Goal: Book appointment/travel/reservation

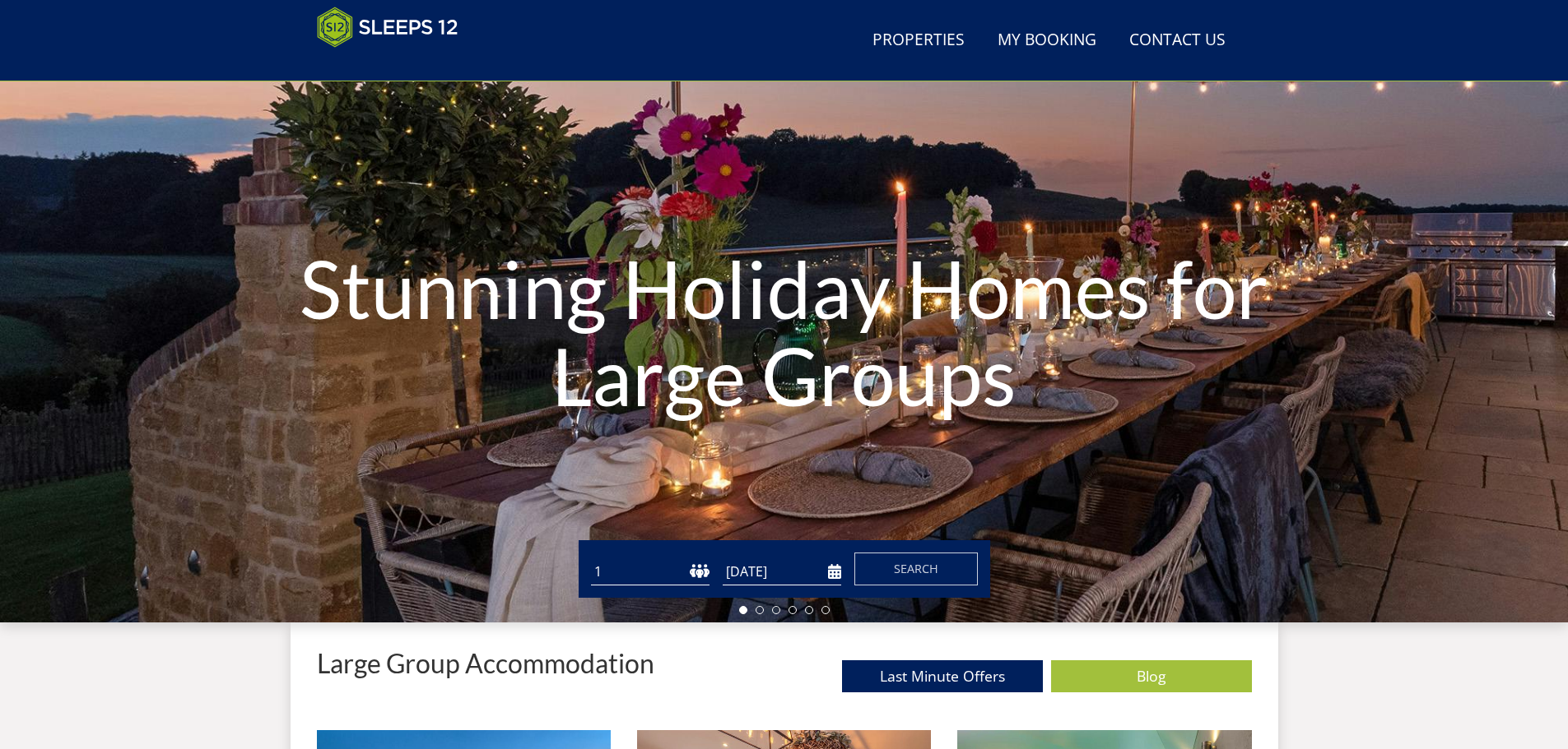
scroll to position [179, 0]
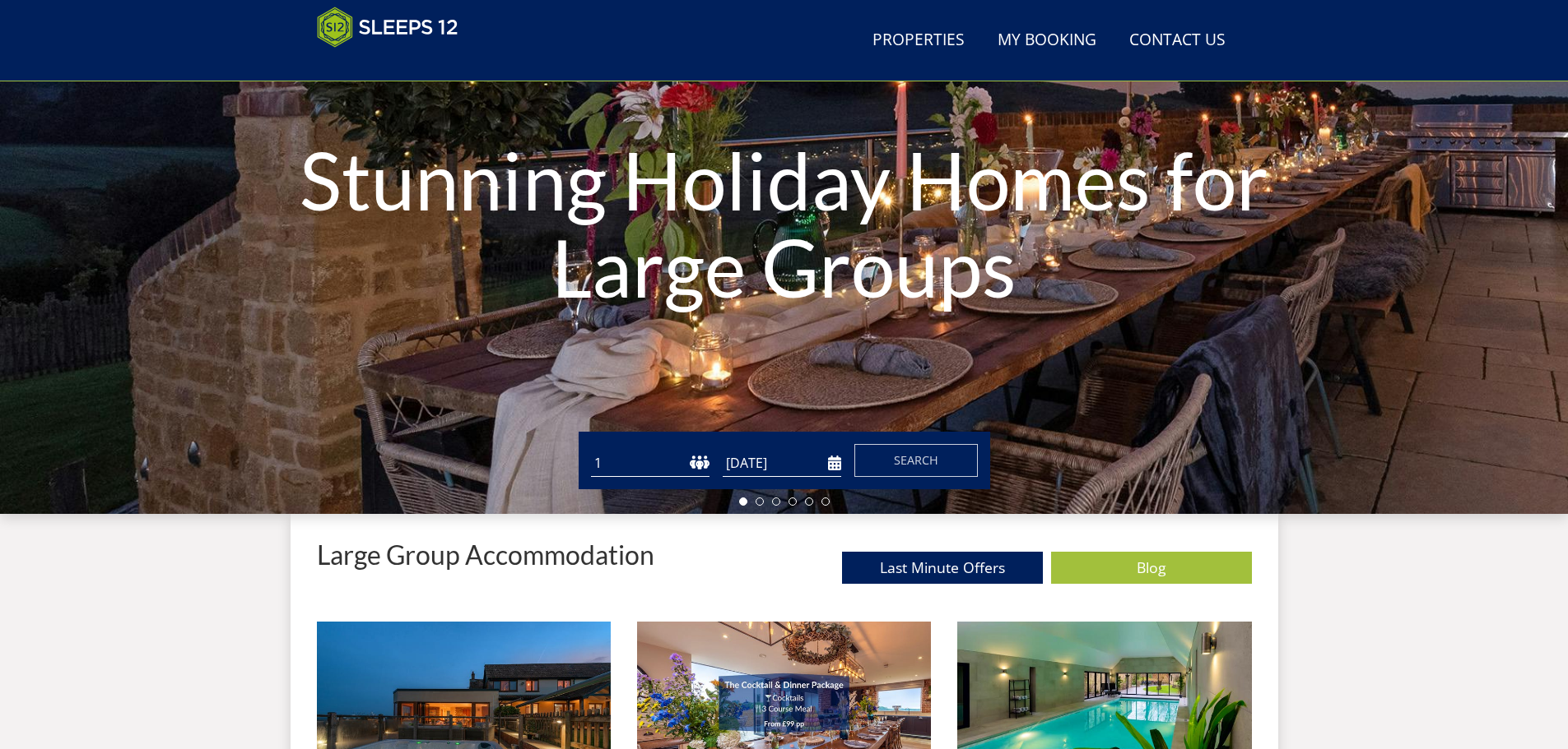
click at [656, 472] on select "1 2 3 4 5 6 7 8 9 10 11 12 13 14 15 16 17 18 19 20 21 22 23 24 25 26 27 28 29 3…" at bounding box center [651, 463] width 119 height 27
select select "10"
click at [591, 450] on select "1 2 3 4 5 6 7 8 9 10 11 12 13 14 15 16 17 18 19 20 21 22 23 24 25 26 27 28 29 3…" at bounding box center [651, 463] width 119 height 27
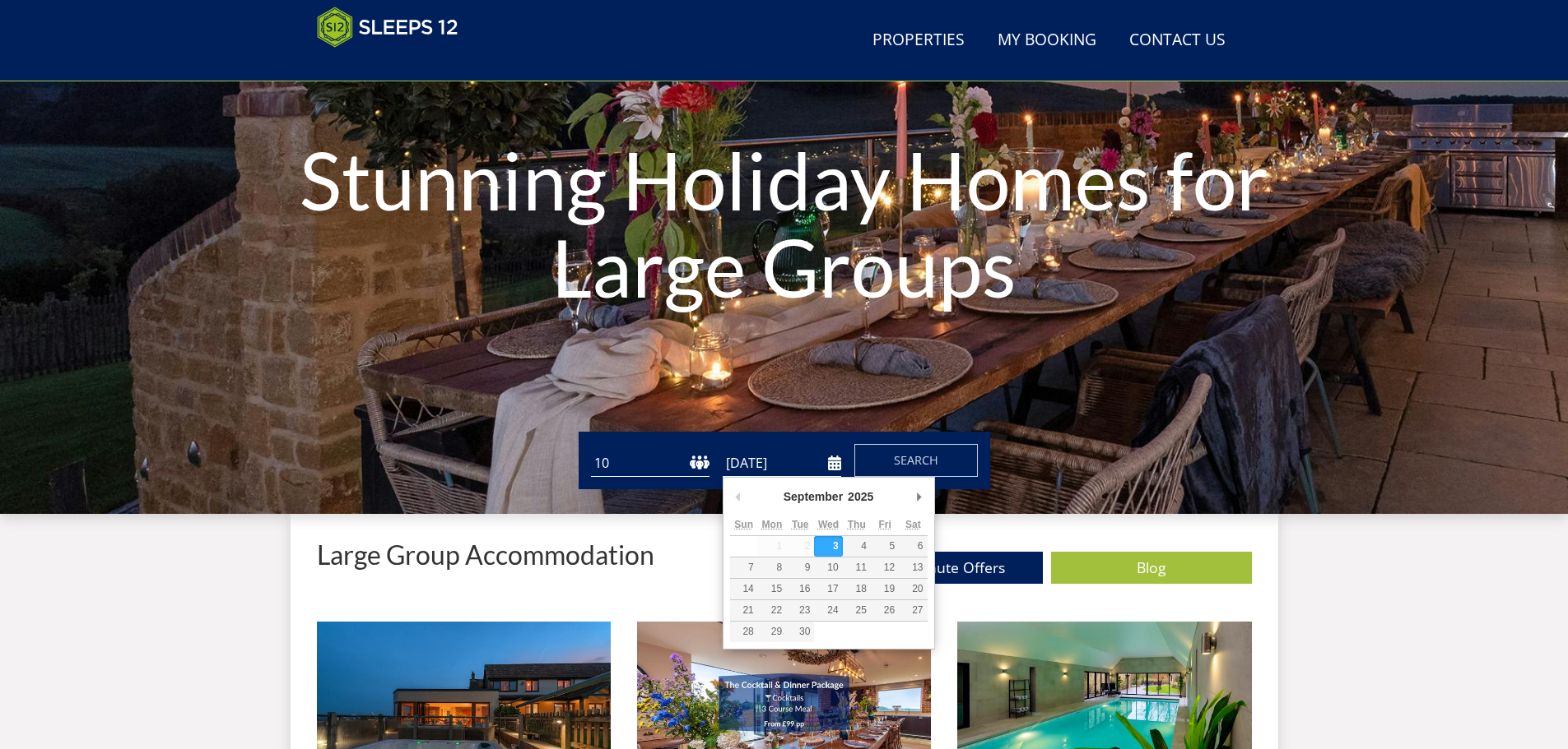
click at [762, 468] on input "[DATE]" at bounding box center [782, 463] width 119 height 27
type input "[DATE]"
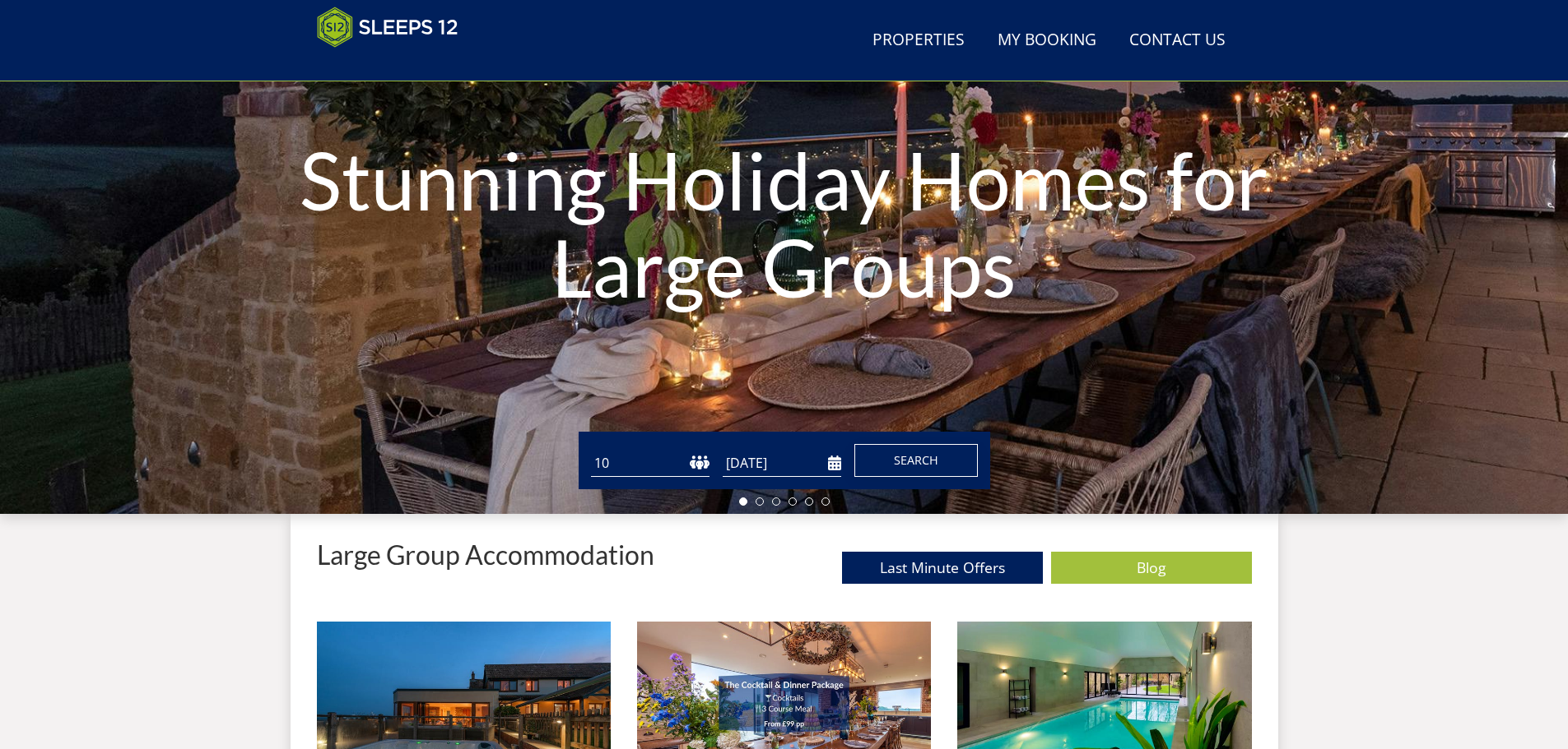
click at [910, 462] on span "Search" at bounding box center [916, 461] width 45 height 16
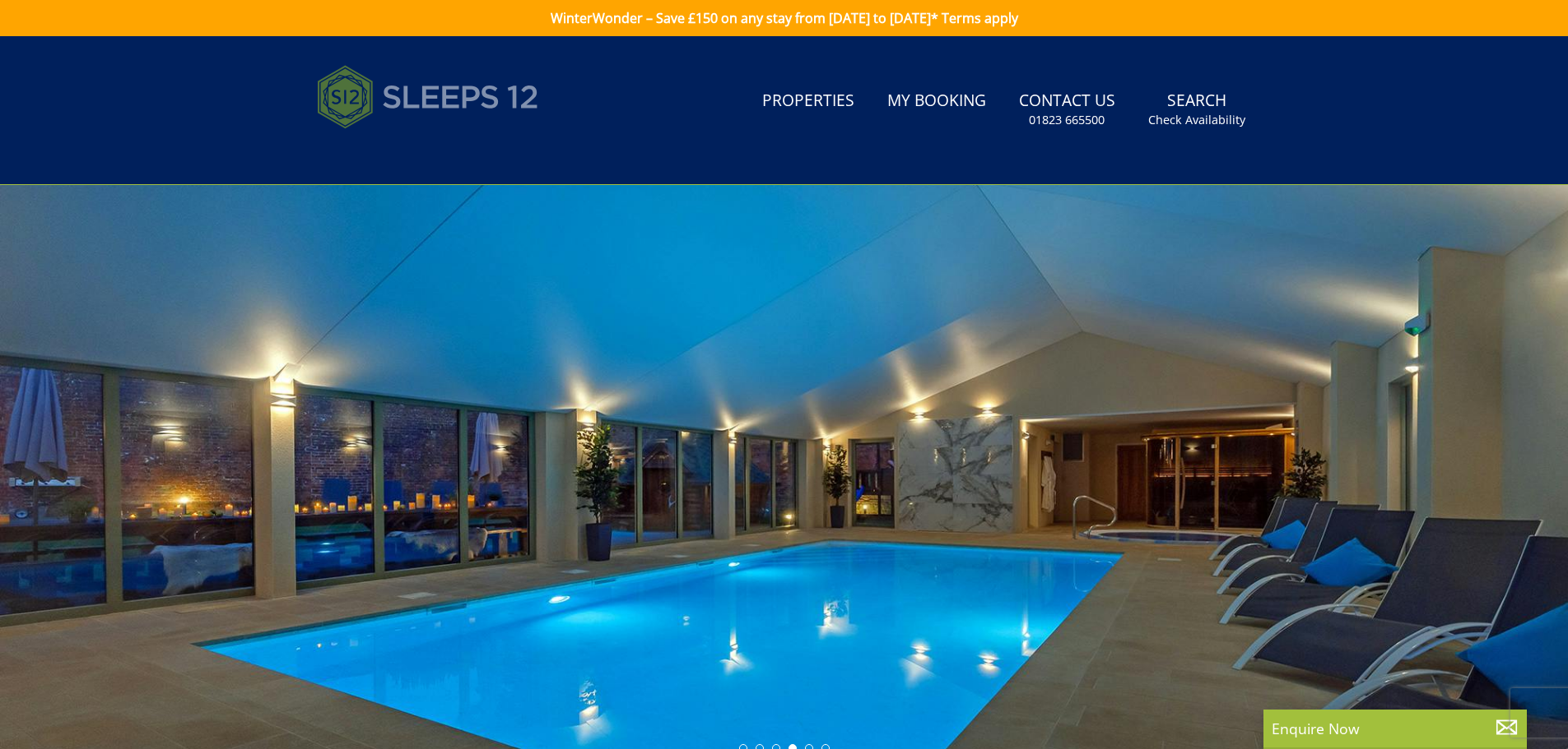
click at [429, 87] on img at bounding box center [428, 97] width 222 height 82
select select "10"
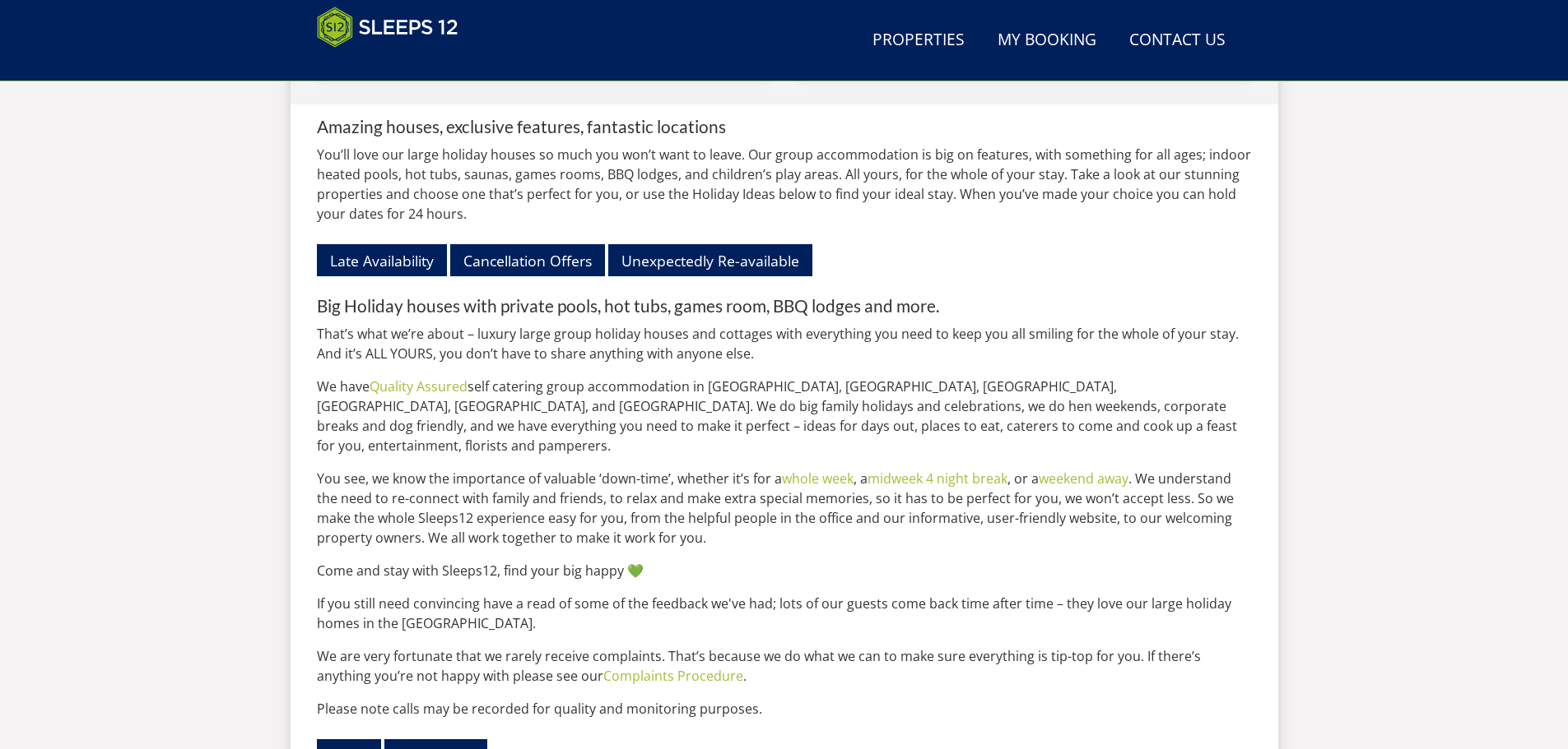
scroll to position [1824, 0]
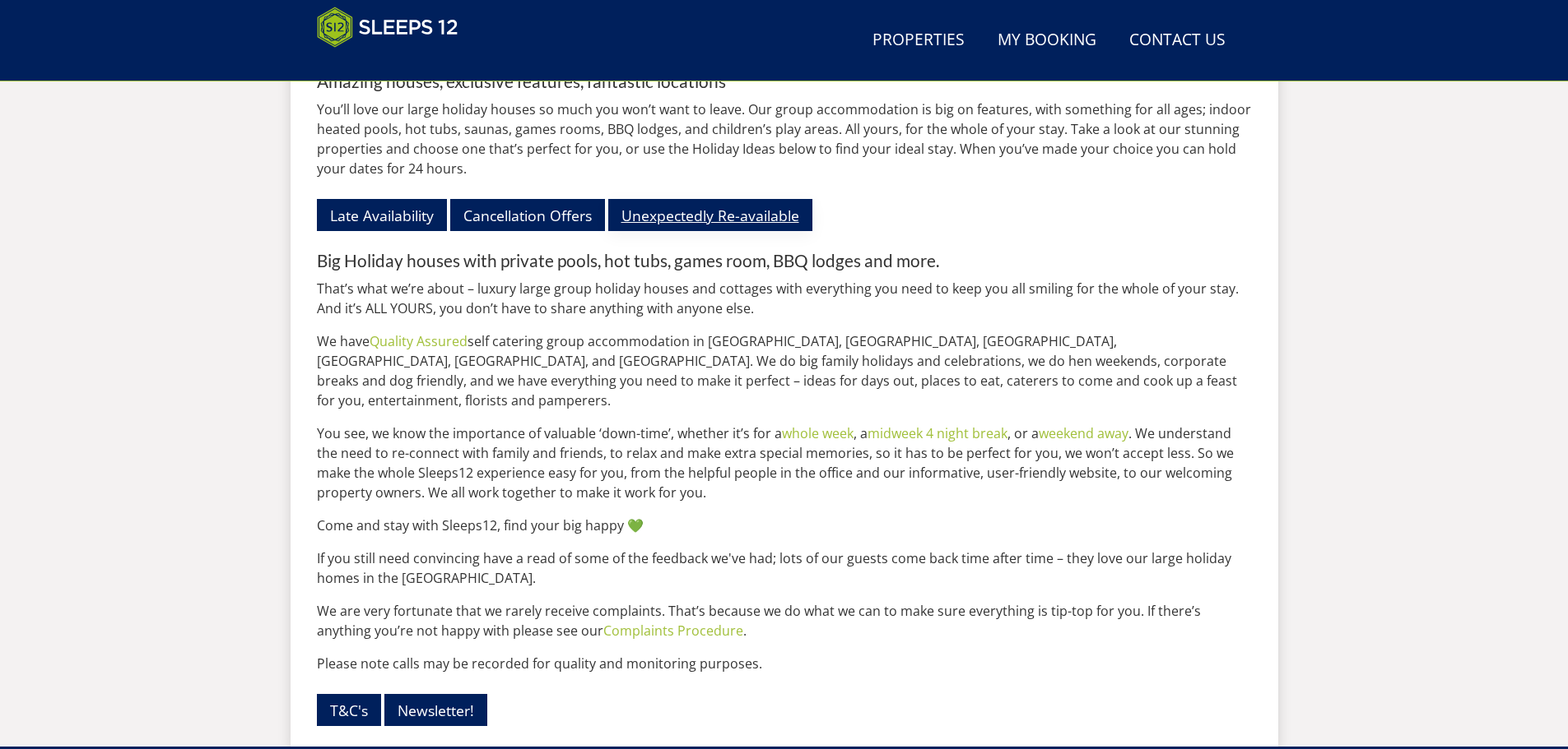
click at [720, 231] on link "Unexpectedly Re-available" at bounding box center [709, 215] width 204 height 32
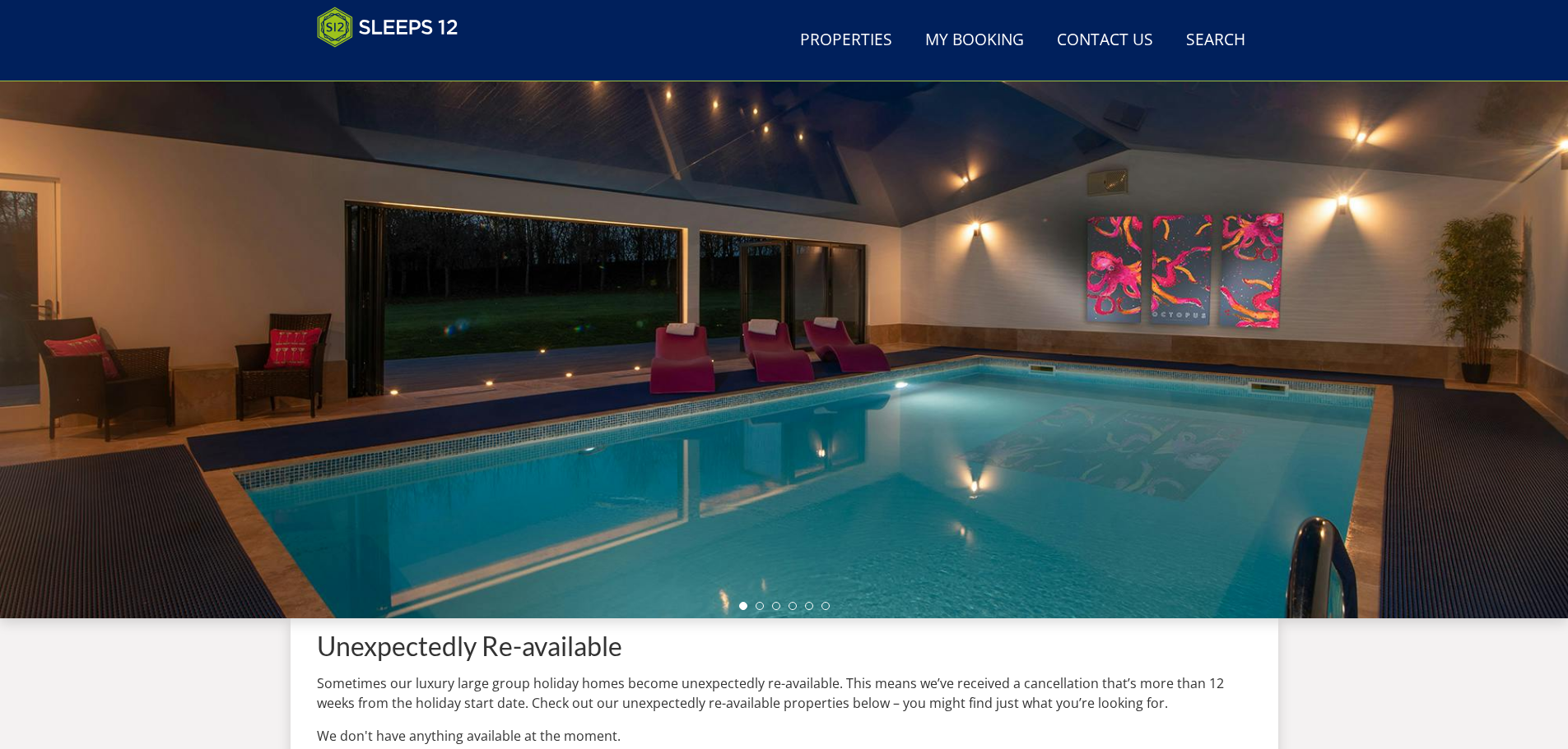
scroll to position [447, 0]
